Goal: Task Accomplishment & Management: Manage account settings

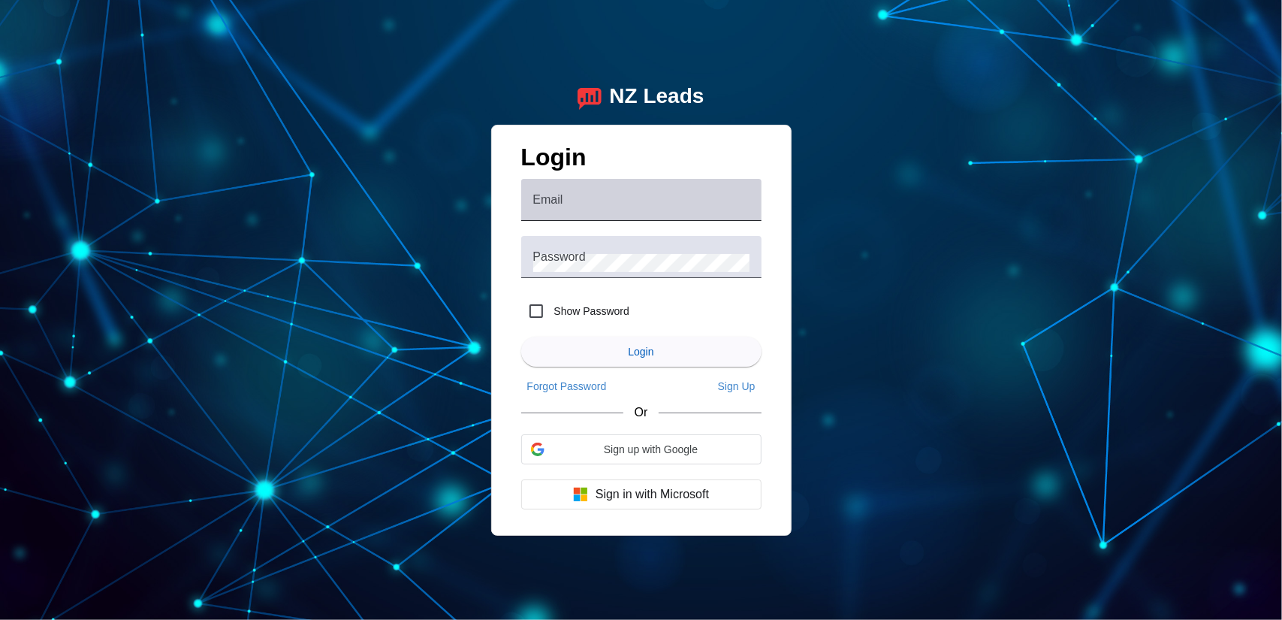
click at [660, 205] on input "Email" at bounding box center [641, 206] width 216 height 18
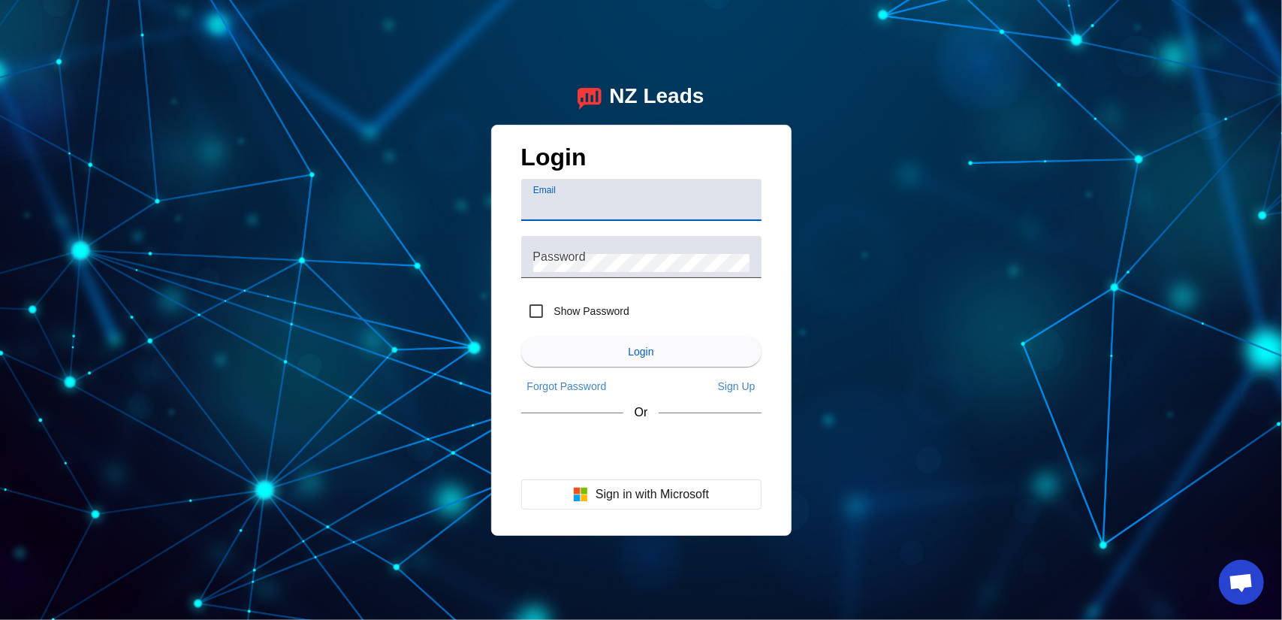
type input "[EMAIL_ADDRESS][DOMAIN_NAME]"
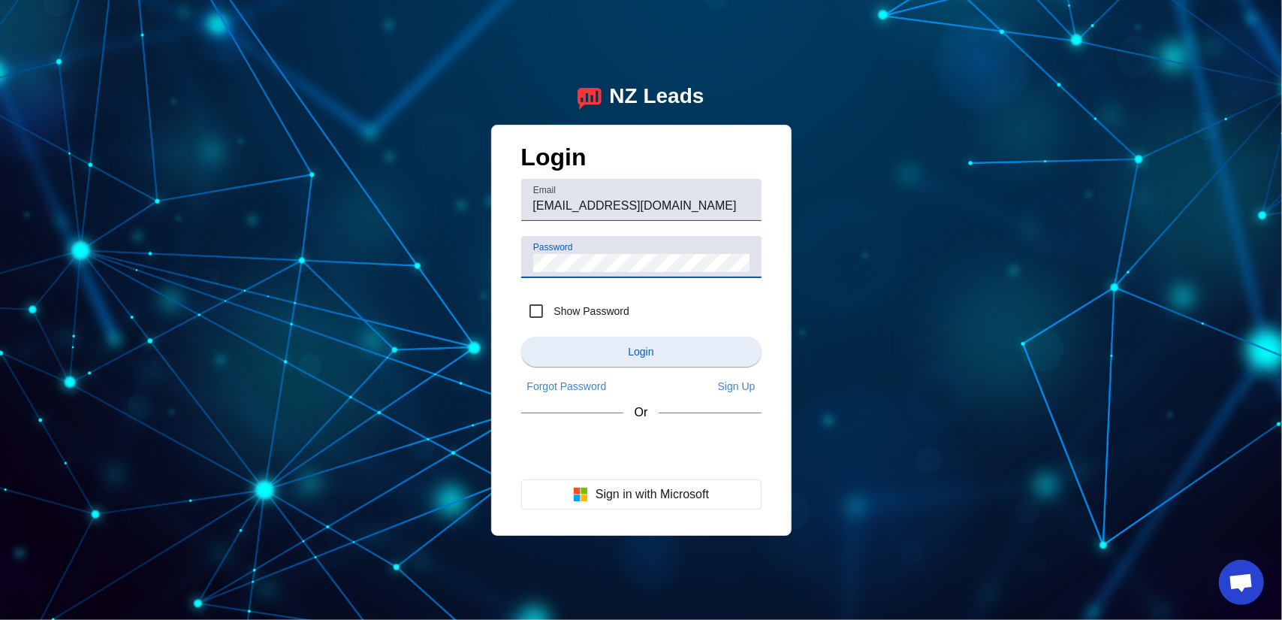
click at [706, 353] on span "submit" at bounding box center [641, 351] width 240 height 36
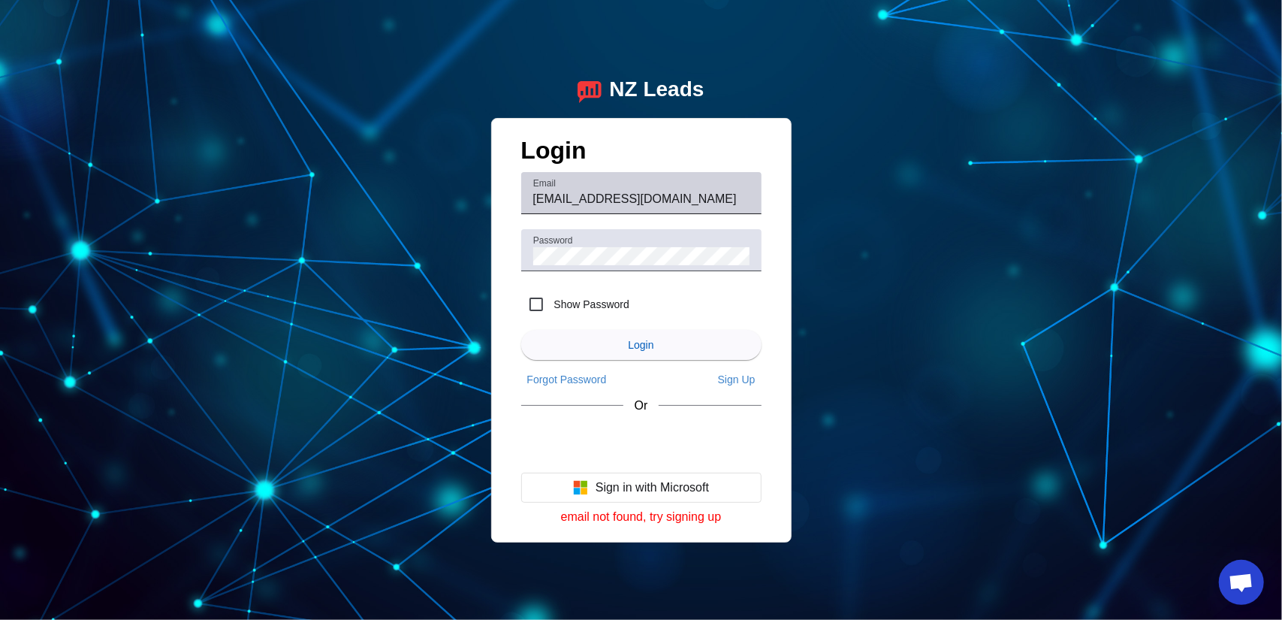
click at [729, 196] on input "[EMAIL_ADDRESS][DOMAIN_NAME]" at bounding box center [641, 199] width 216 height 18
drag, startPoint x: 727, startPoint y: 199, endPoint x: 278, endPoint y: 174, distance: 449.9
click at [281, 172] on div "NZ Leads Login Email [EMAIL_ADDRESS][DOMAIN_NAME] Password Show Password Login …" at bounding box center [641, 310] width 1282 height 620
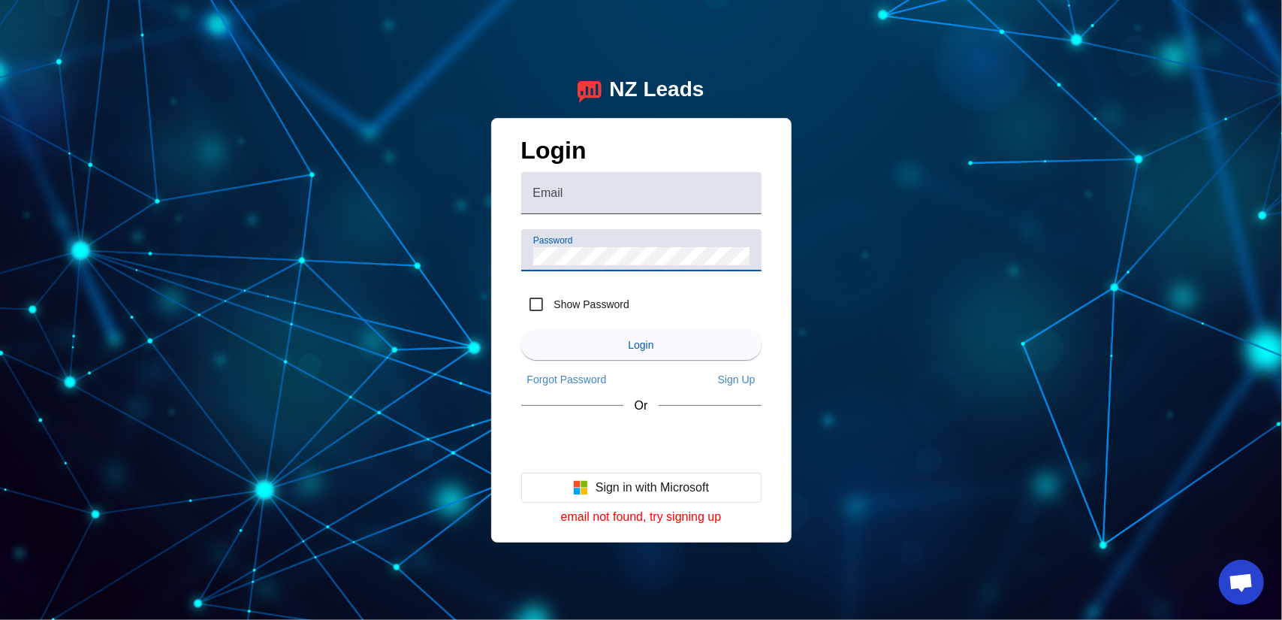
click at [330, 246] on div "NZ Leads Login Email Password Show Password Login Forgot Password Sign Up Or Si…" at bounding box center [641, 310] width 1282 height 620
click at [1222, 432] on div "NZ Leads Login Email Password Show Password Login Forgot Password Sign Up Or Si…" at bounding box center [641, 310] width 1282 height 620
click at [1011, 316] on div "NZ Leads Login Email Password Show Password Login Forgot Password Sign Up Or Si…" at bounding box center [641, 310] width 1282 height 620
click at [1192, 351] on div "NZ Leads Login Email Password Show Password Login Forgot Password Sign Up Or Si…" at bounding box center [641, 310] width 1282 height 620
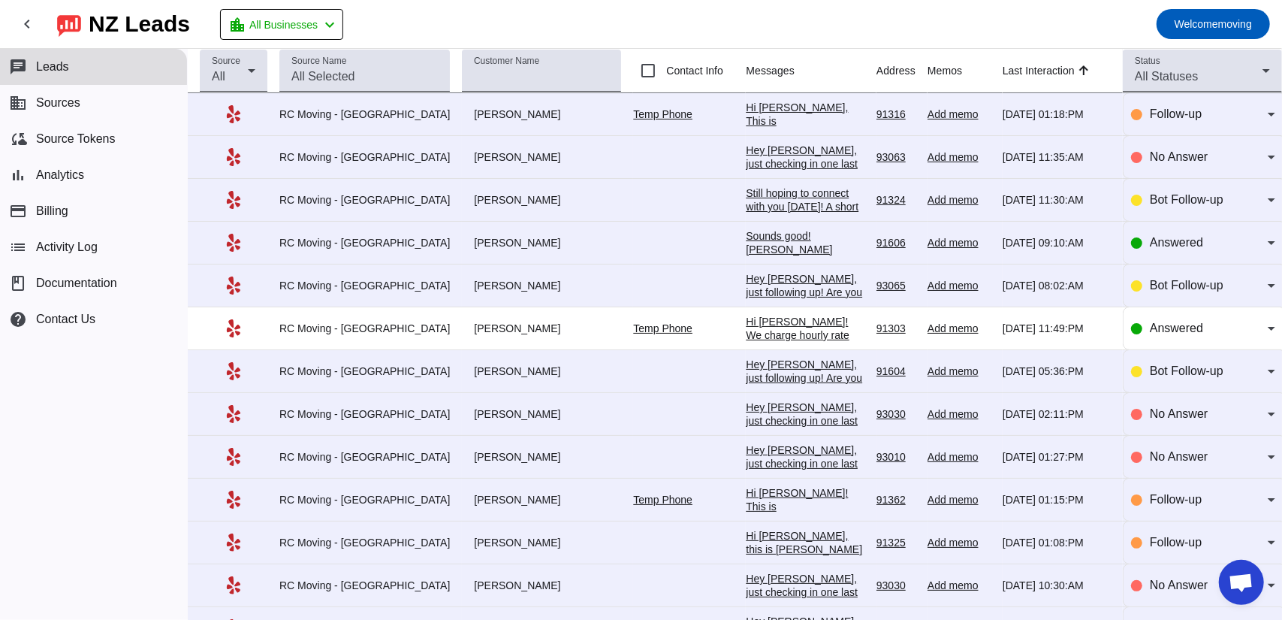
click at [746, 107] on div "Hi [PERSON_NAME], This is [PERSON_NAME] from RC Moving Company. We spoke about …" at bounding box center [805, 209] width 119 height 216
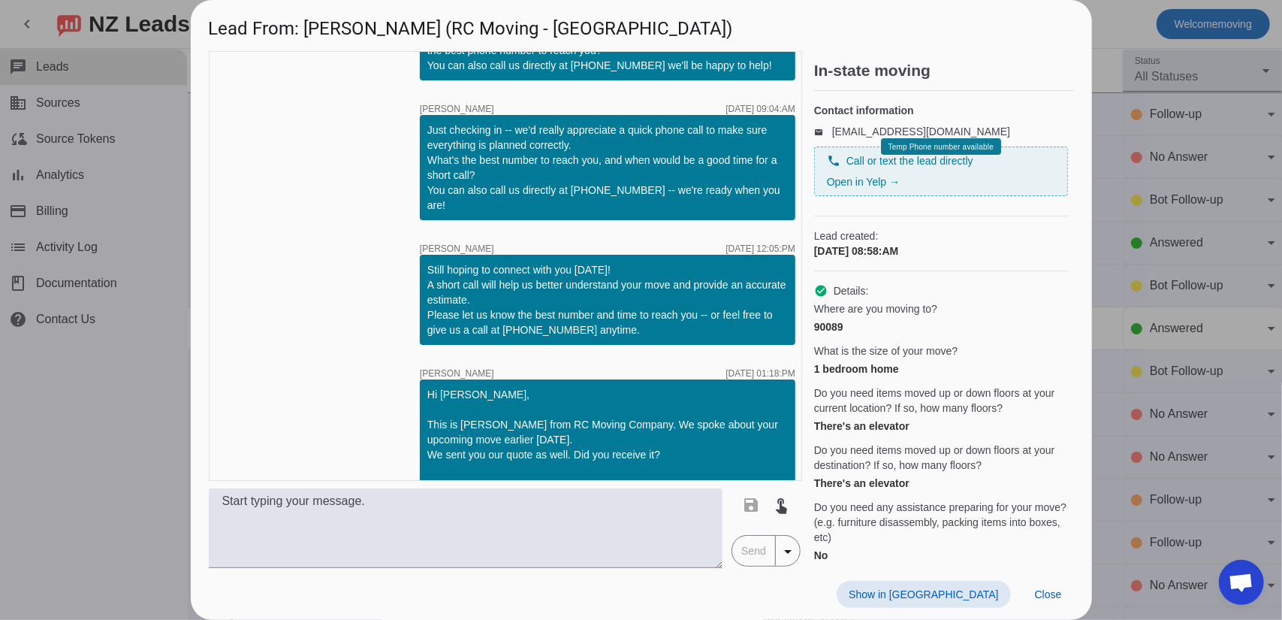
scroll to position [249, 0]
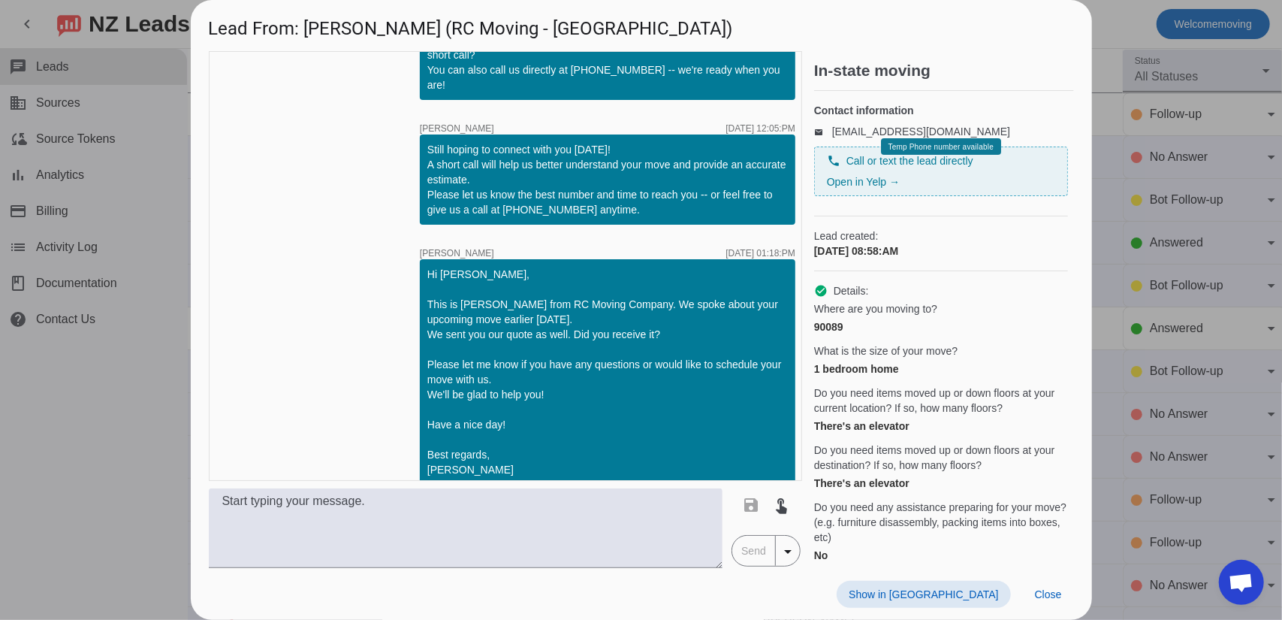
click at [1190, 174] on div at bounding box center [641, 310] width 1282 height 620
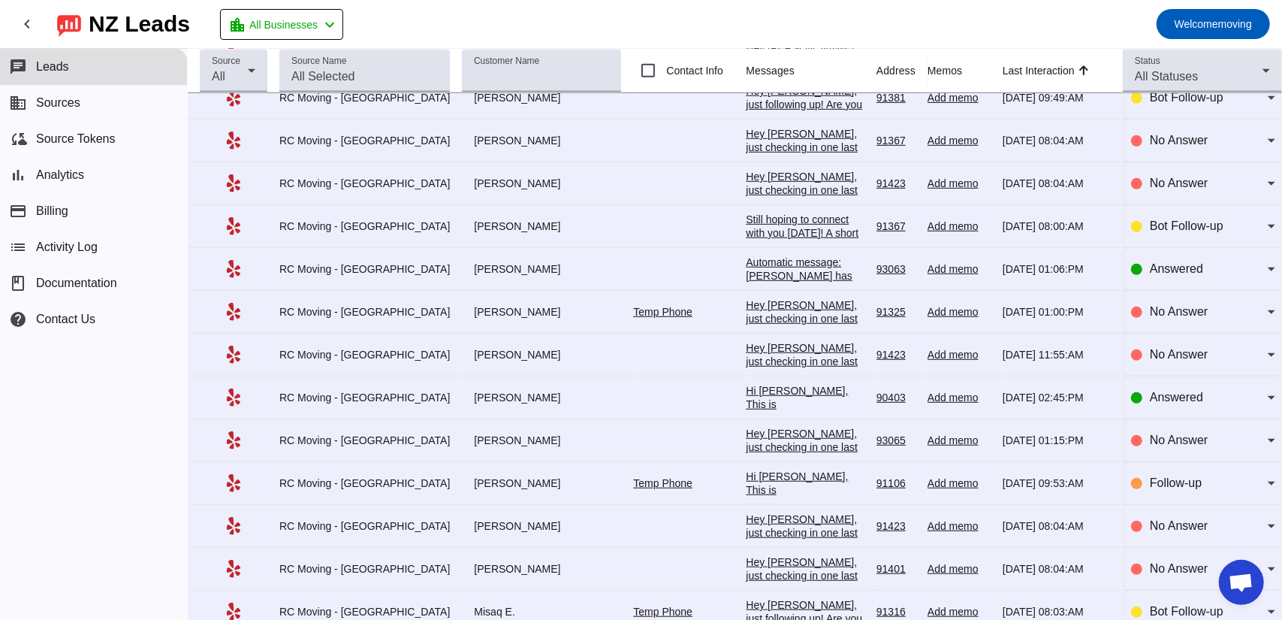
scroll to position [536, 0]
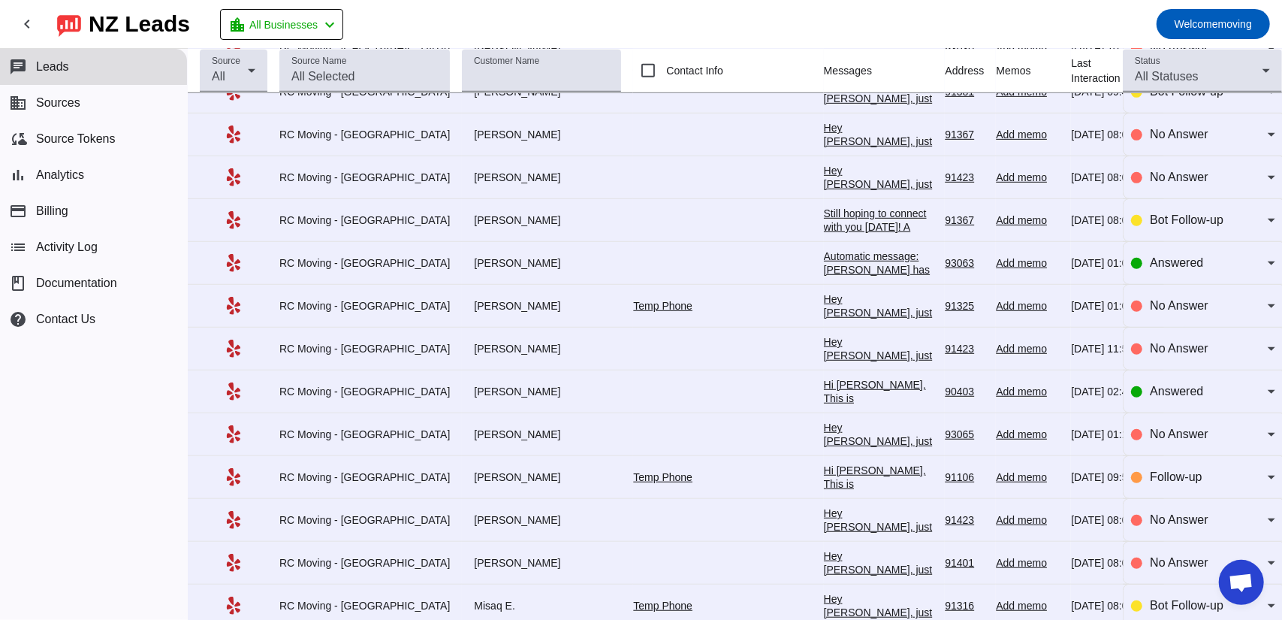
click at [824, 270] on div "Automatic message: [PERSON_NAME] has indicated they have booked another busines…" at bounding box center [879, 283] width 110 height 68
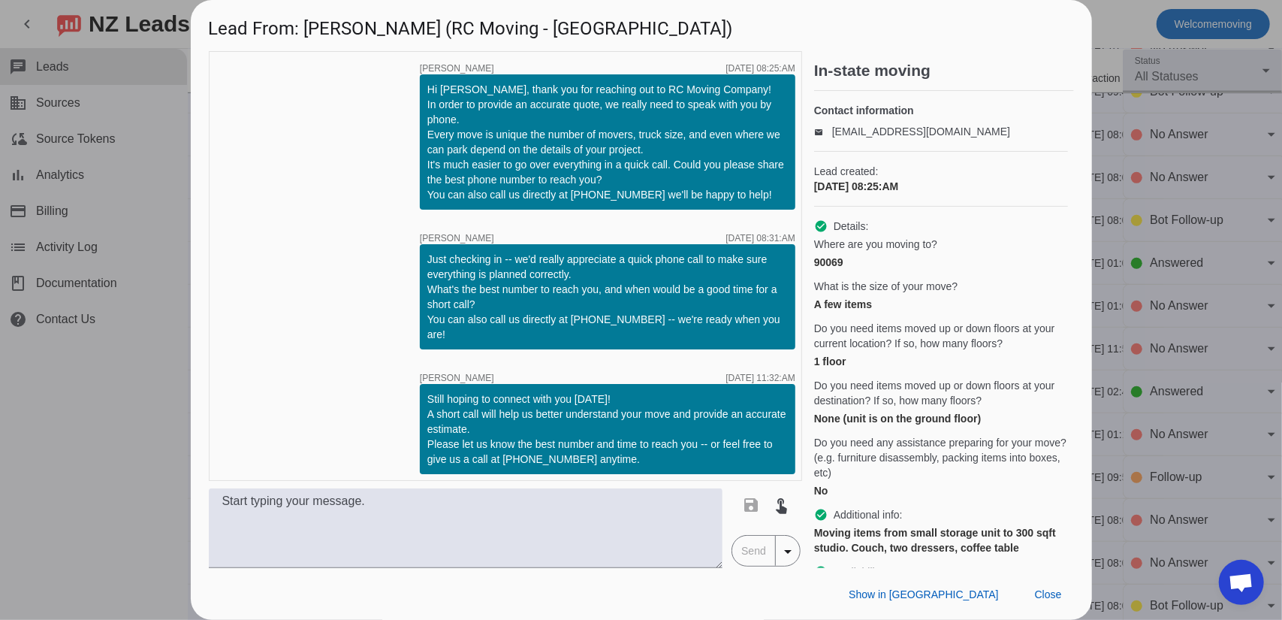
scroll to position [333, 0]
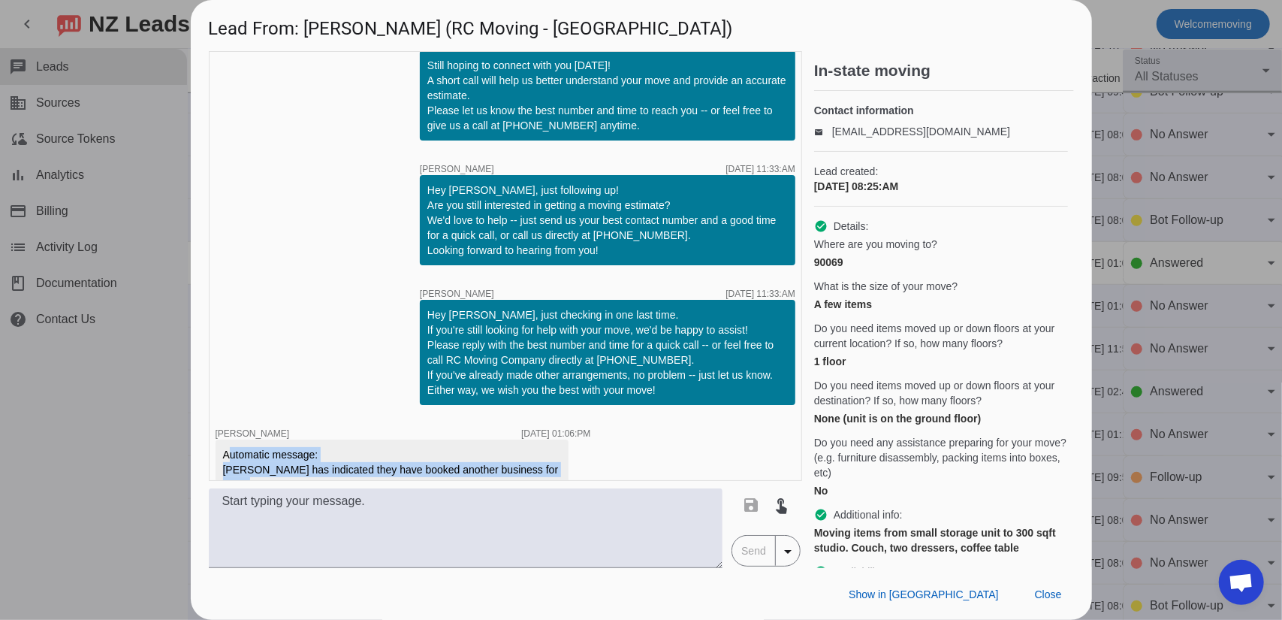
drag, startPoint x: 557, startPoint y: 454, endPoint x: 222, endPoint y: 439, distance: 336.1
click at [222, 439] on div "Automatic message: [PERSON_NAME] has indicated they have booked another busines…" at bounding box center [392, 469] width 353 height 60
copy div "Automatic message: [PERSON_NAME] has indicated they have booked another busines…"
click at [1110, 17] on div at bounding box center [641, 310] width 1282 height 620
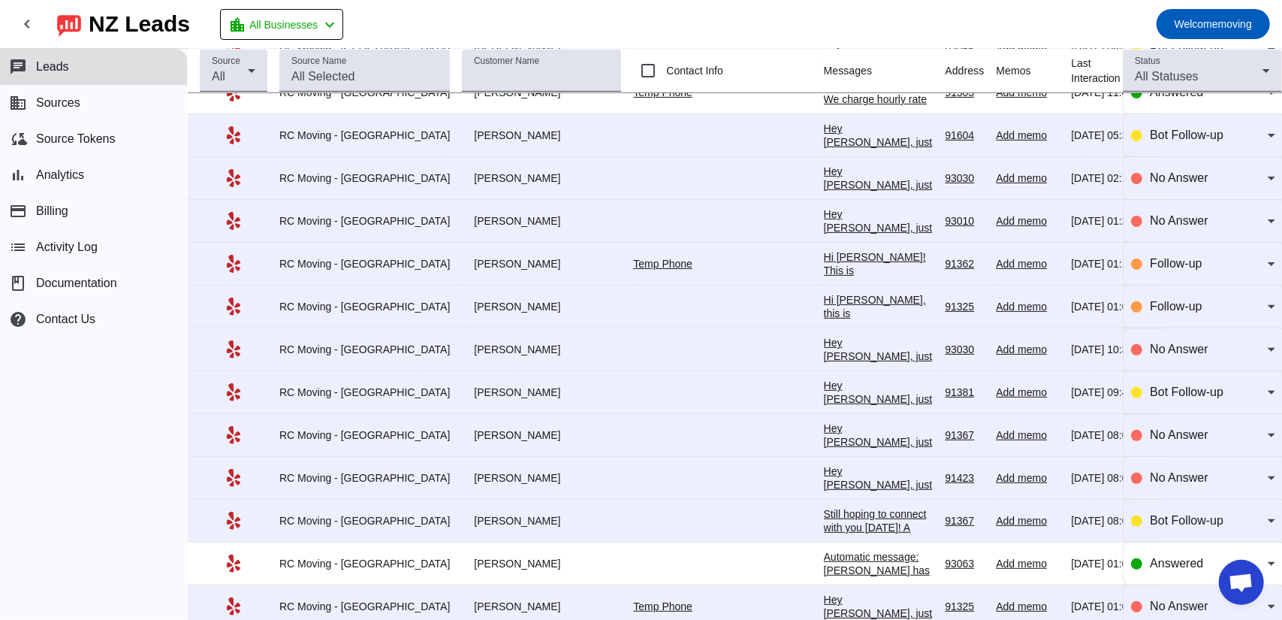
scroll to position [225, 0]
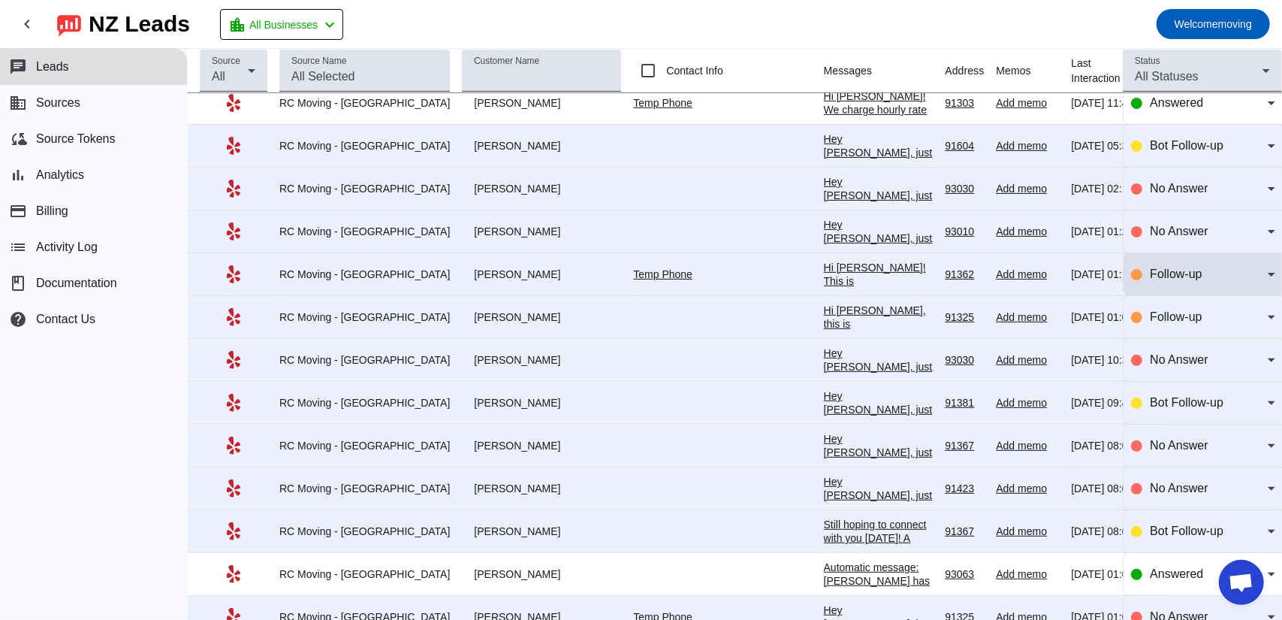
click at [1239, 265] on div "Follow-up" at bounding box center [1209, 274] width 118 height 18
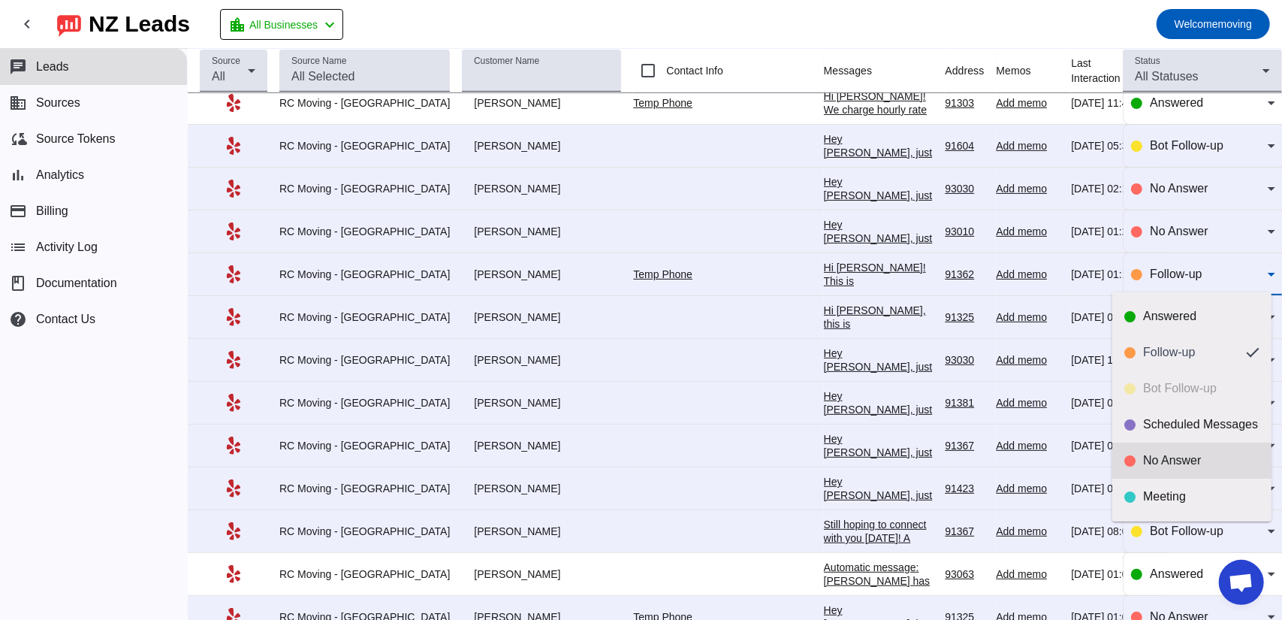
click at [1185, 462] on div "No Answer" at bounding box center [1201, 460] width 116 height 15
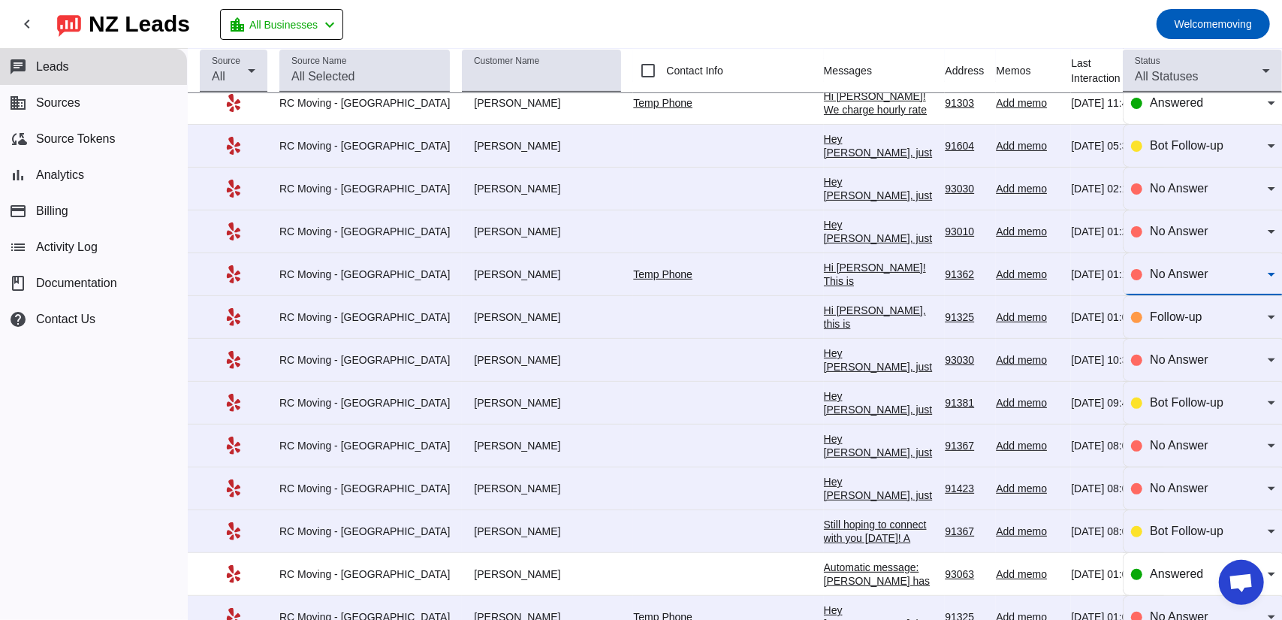
click at [1184, 273] on span "No Answer" at bounding box center [1179, 273] width 58 height 13
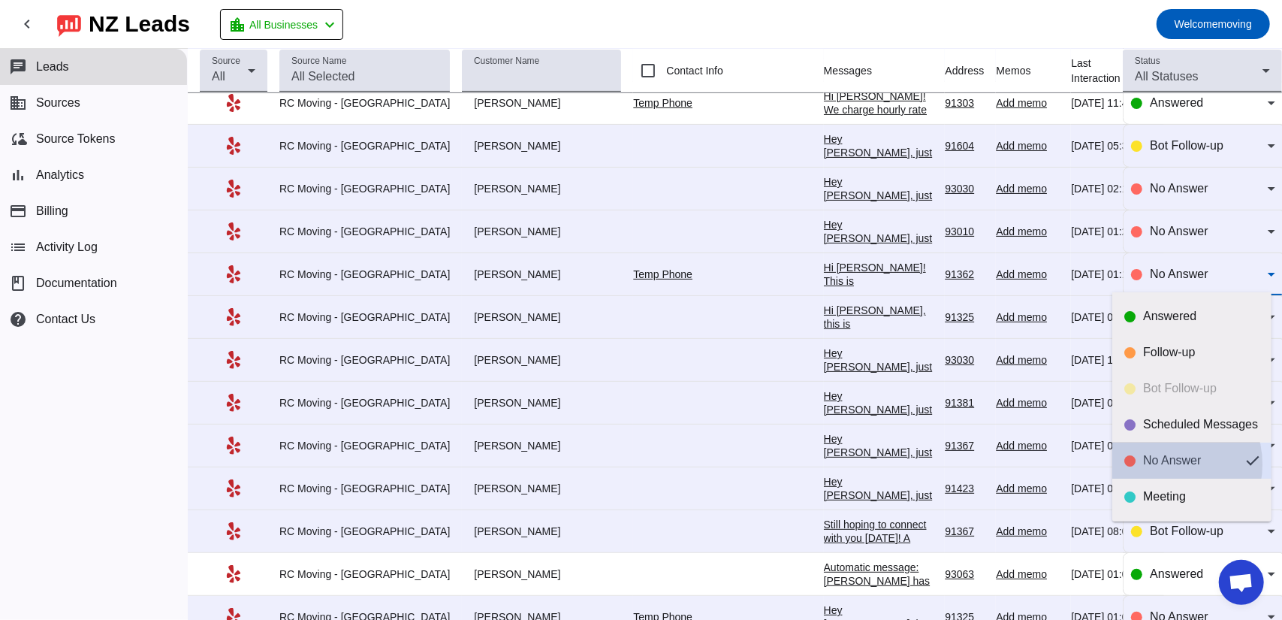
click at [1161, 464] on div "No Answer" at bounding box center [1188, 460] width 91 height 15
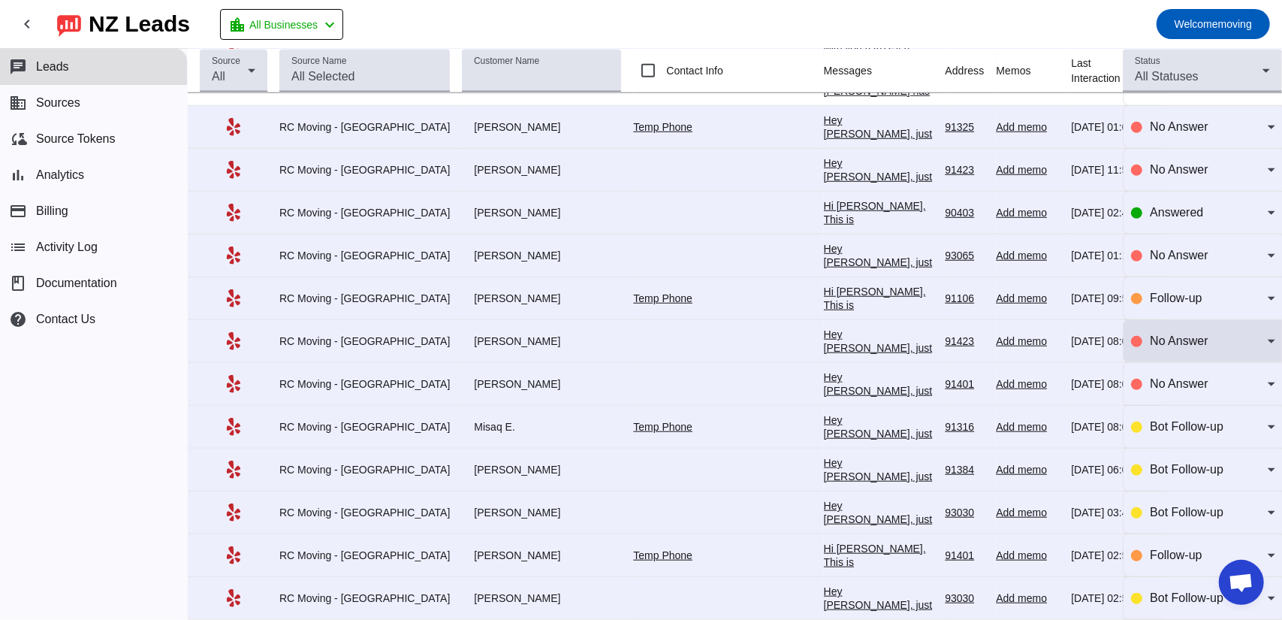
scroll to position [676, 0]
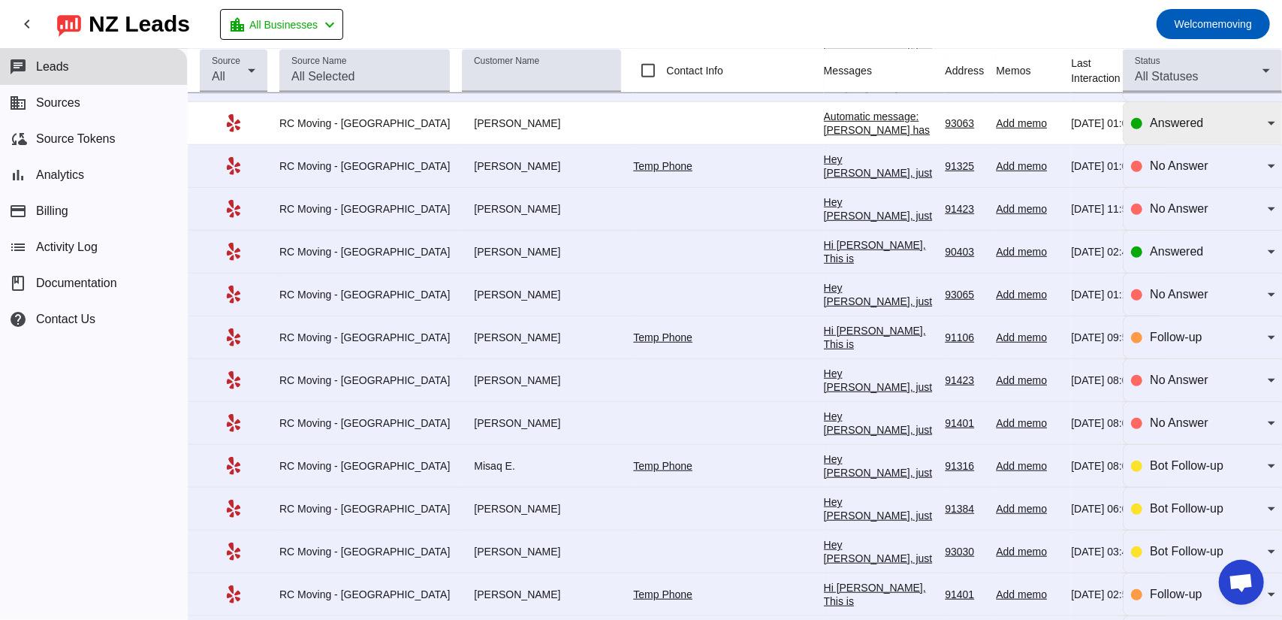
click at [1180, 116] on span "Answered" at bounding box center [1176, 122] width 53 height 13
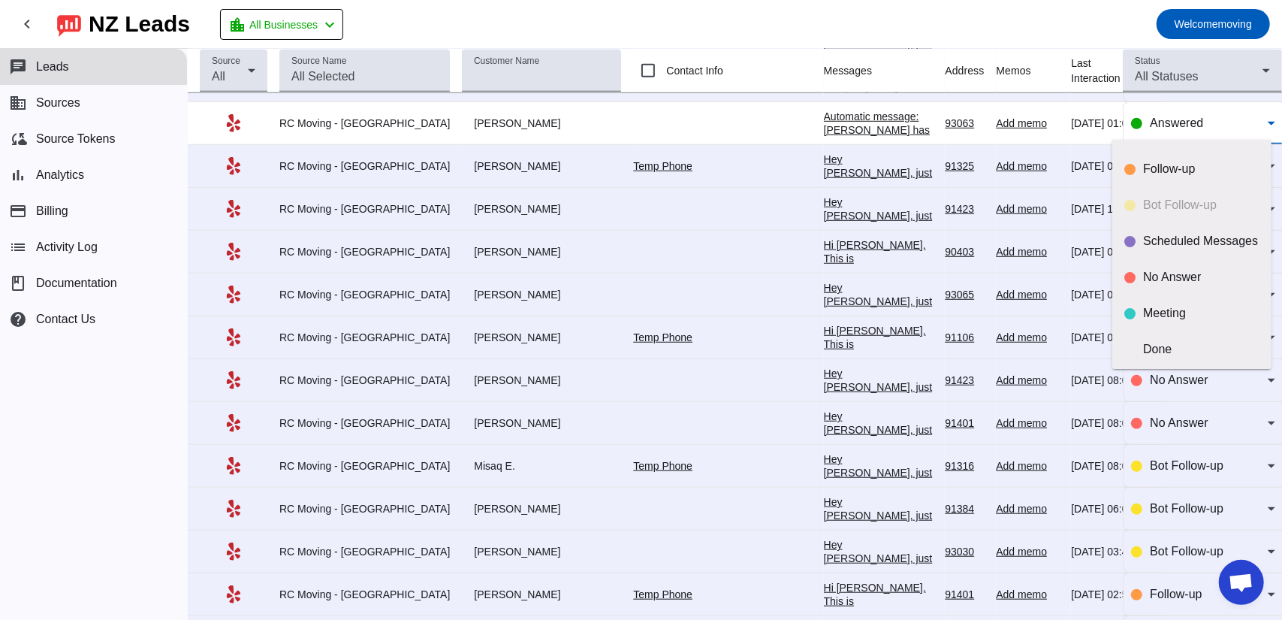
scroll to position [35, 0]
click at [1173, 115] on div at bounding box center [641, 310] width 1282 height 620
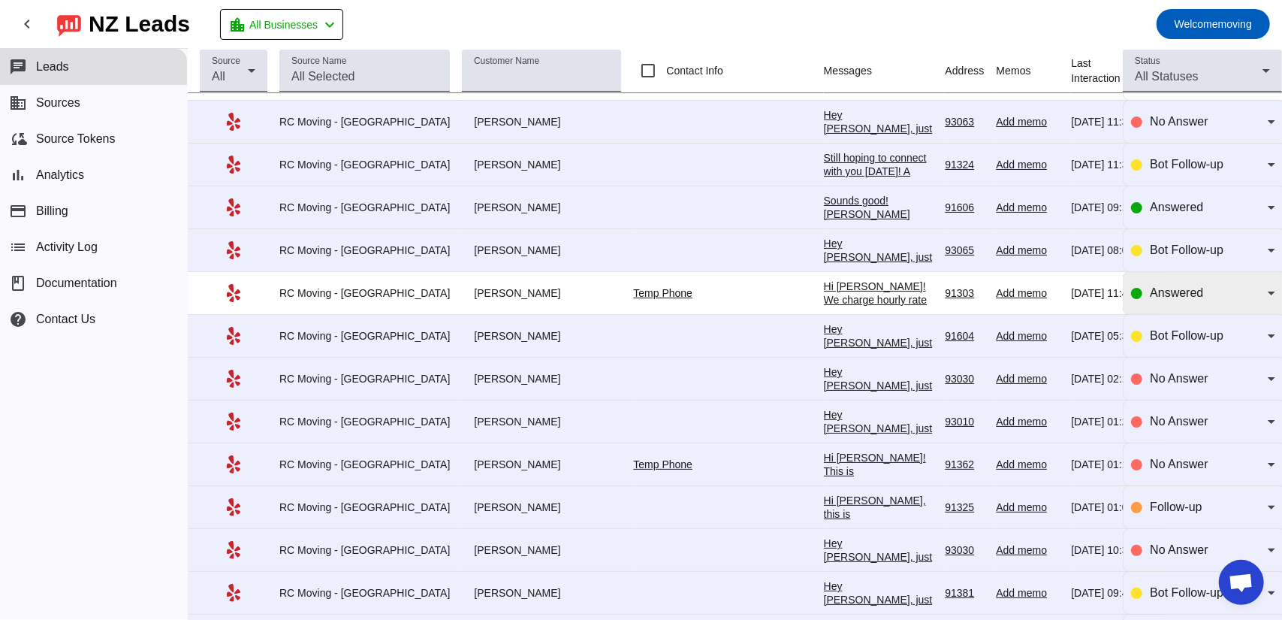
scroll to position [0, 0]
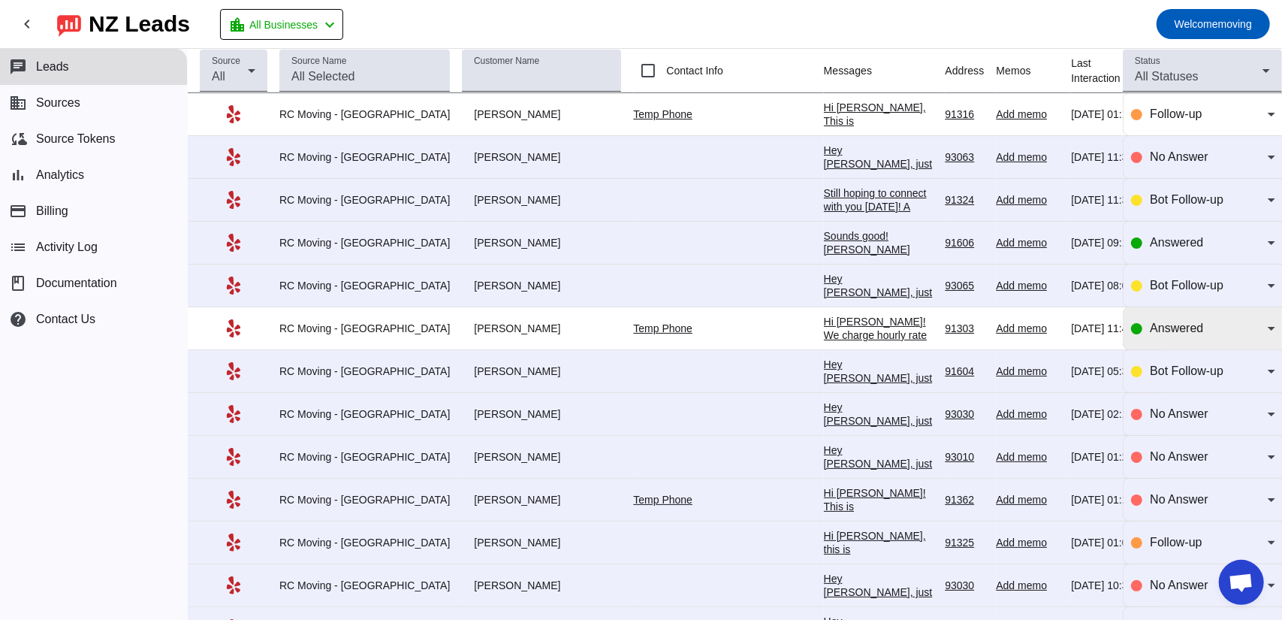
click at [1184, 321] on span "Answered" at bounding box center [1176, 327] width 53 height 13
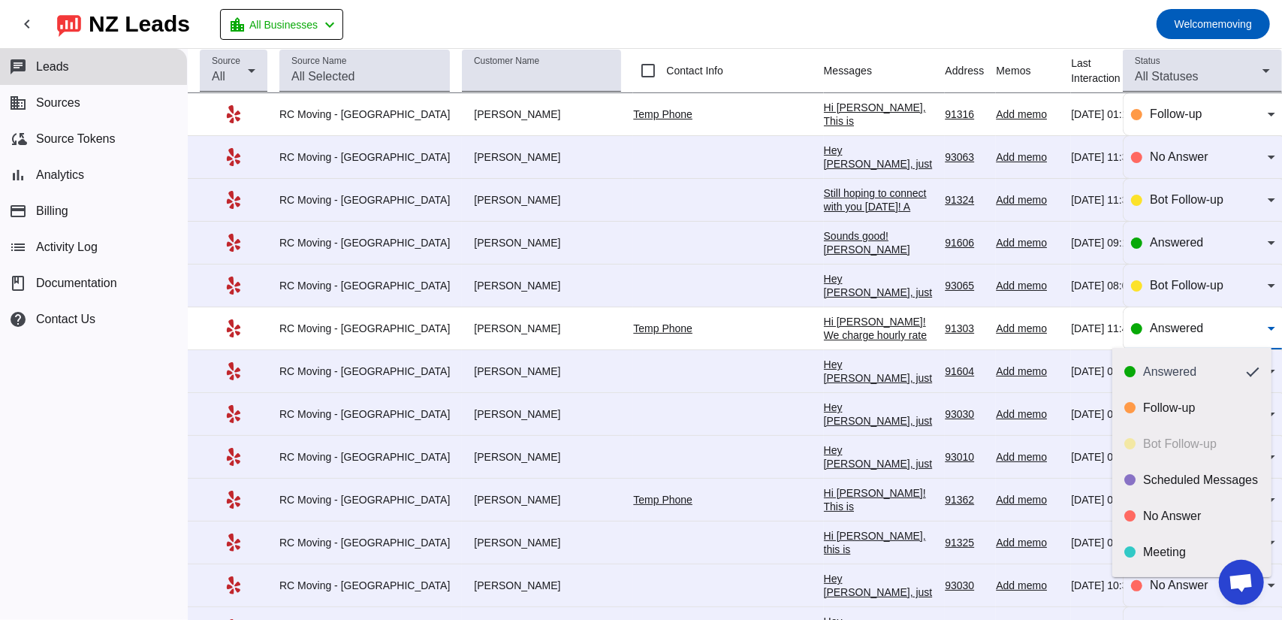
click at [1178, 330] on div at bounding box center [641, 310] width 1282 height 620
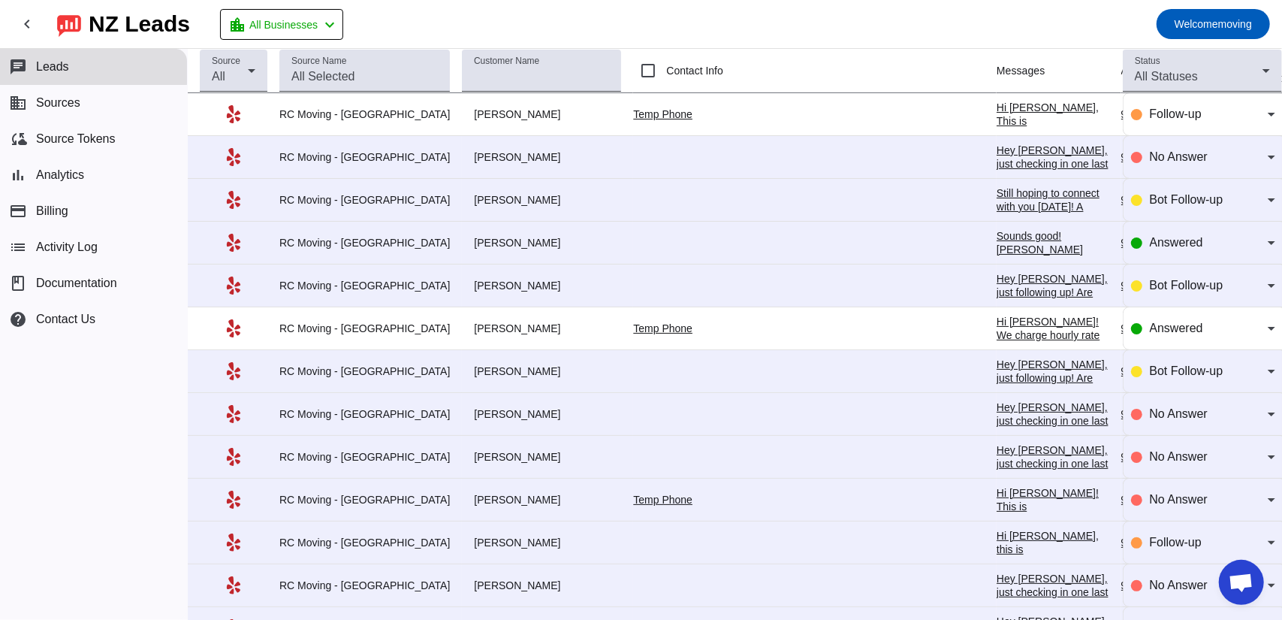
click at [650, 112] on link "Temp Phone" at bounding box center [662, 114] width 59 height 12
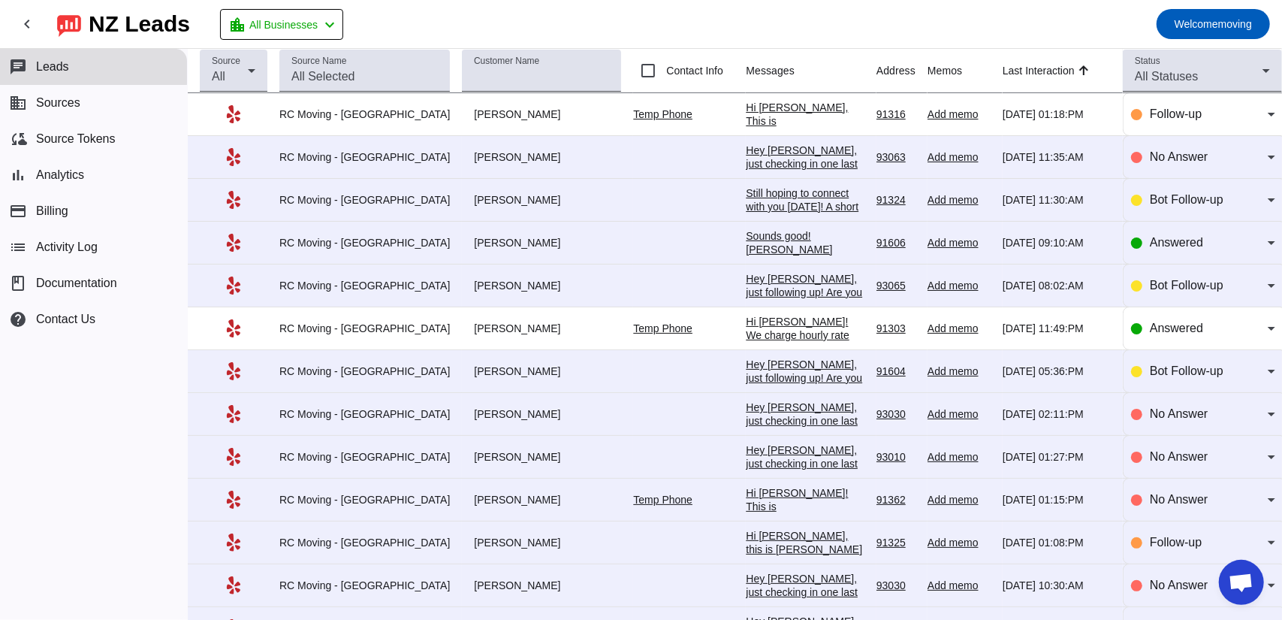
drag, startPoint x: 677, startPoint y: 34, endPoint x: 641, endPoint y: 31, distance: 36.2
click at [641, 31] on mat-toolbar-row "chevron_left [GEOGRAPHIC_DATA] Leads location_city All Businesses chevron_left …" at bounding box center [641, 24] width 1282 height 48
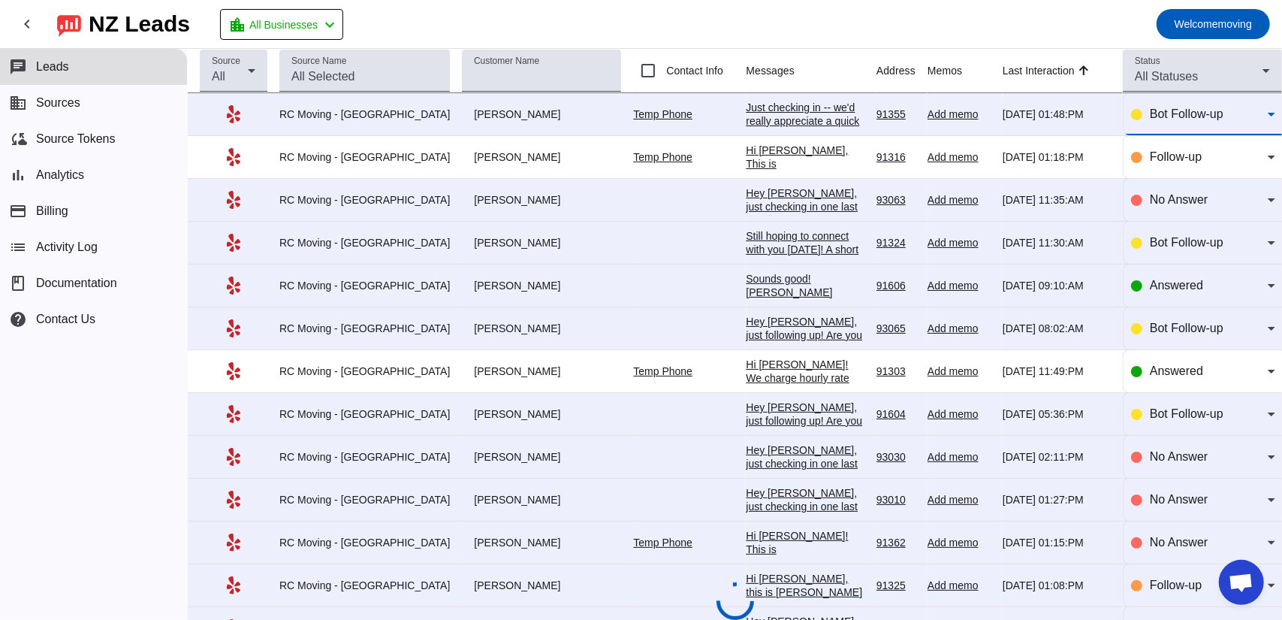
click at [1221, 115] on div "Bot Follow-up" at bounding box center [1209, 114] width 118 height 18
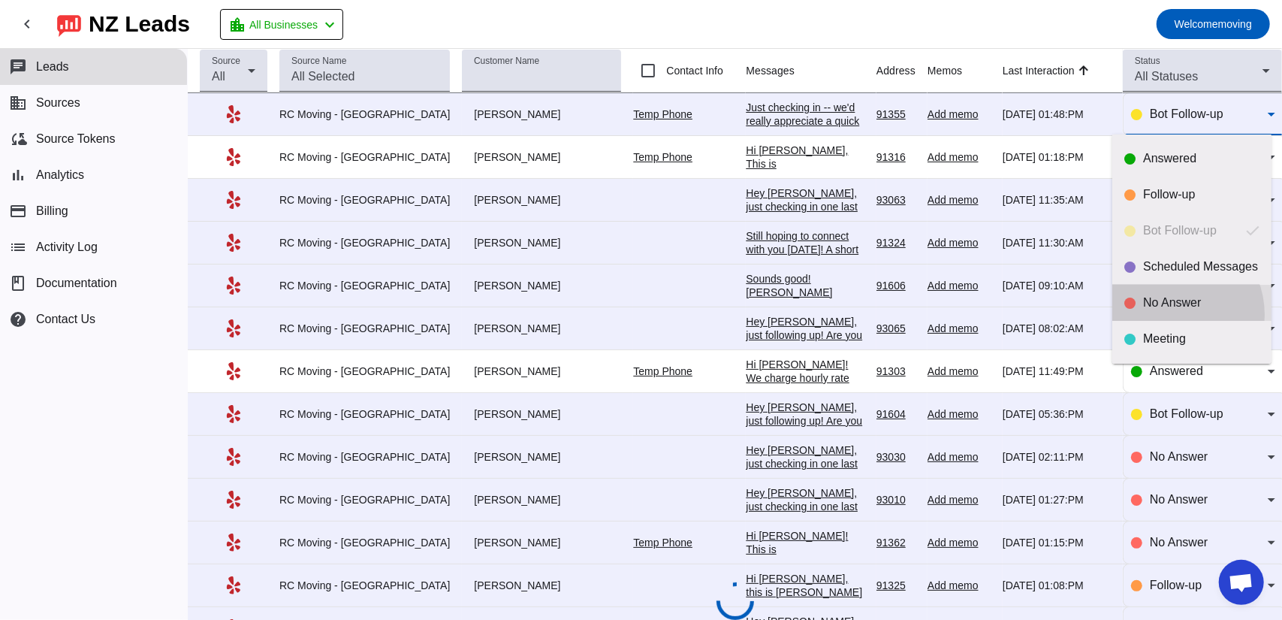
click at [1169, 315] on mat-option "No Answer" at bounding box center [1191, 303] width 159 height 36
